Goal: Find specific page/section: Find specific page/section

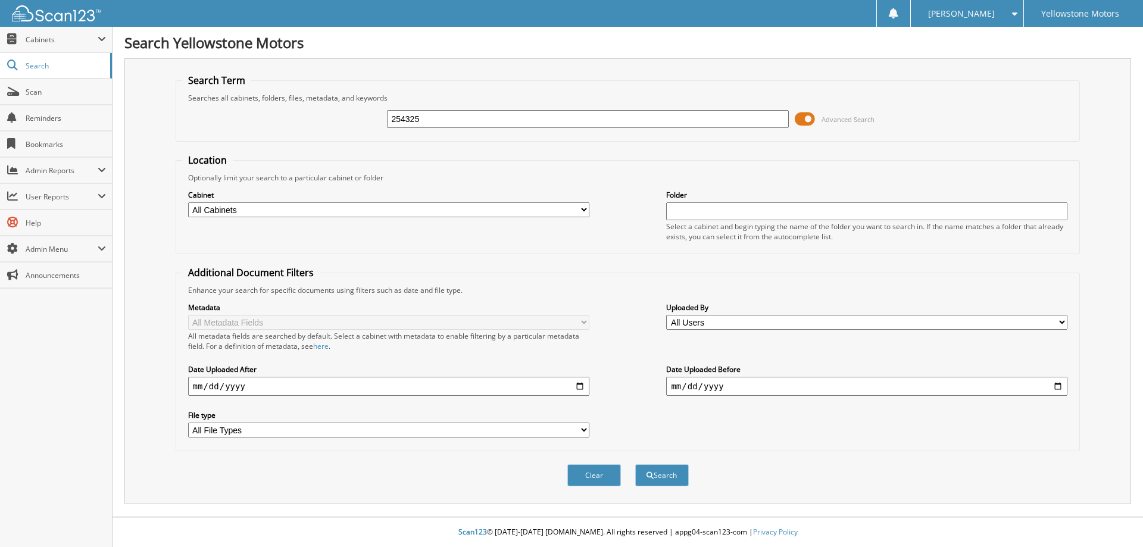
type input "254325"
click at [635, 464] on button "Search" at bounding box center [662, 475] width 54 height 22
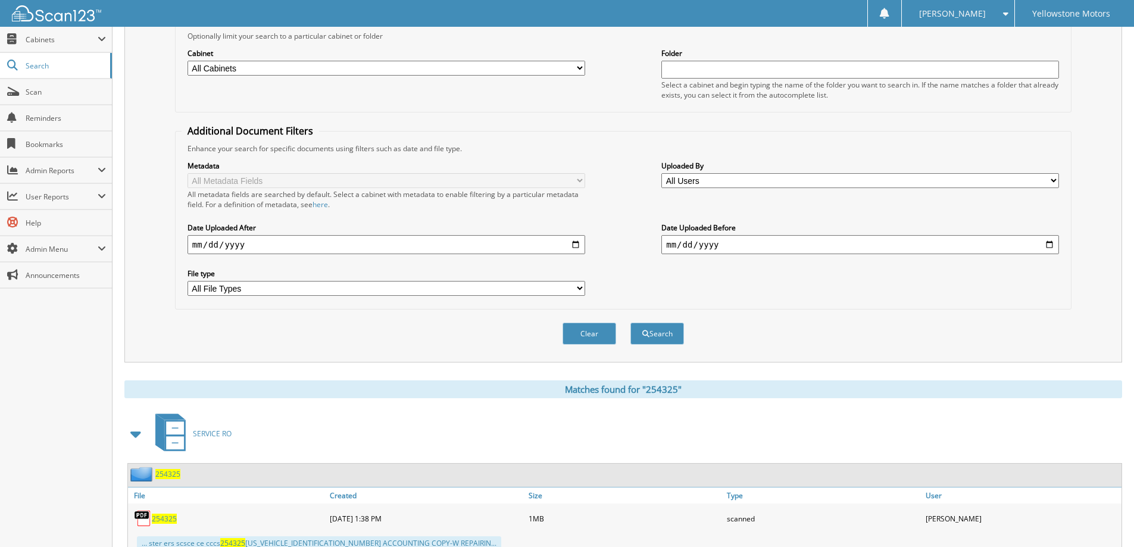
scroll to position [240, 0]
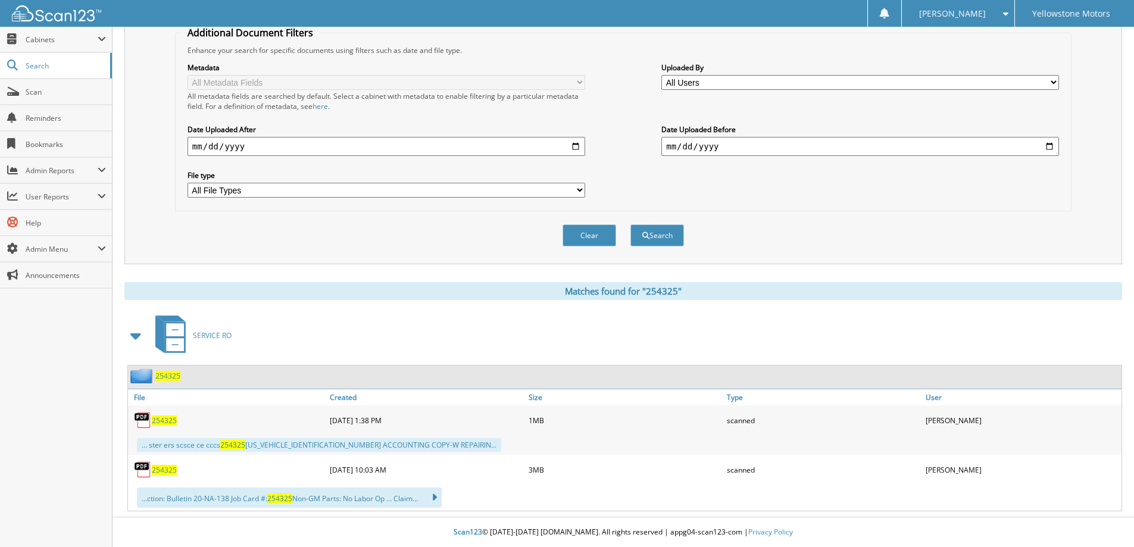
click at [164, 423] on span "254325" at bounding box center [164, 420] width 25 height 10
click at [162, 471] on span "254325" at bounding box center [164, 470] width 25 height 10
